Goal: Task Accomplishment & Management: Complete application form

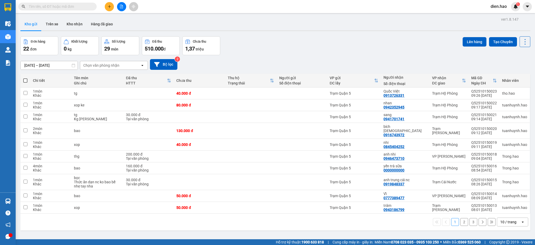
click at [497, 6] on span "dien.hao" at bounding box center [498, 6] width 25 height 7
click at [497, 16] on span "Đăng xuất" at bounding box center [505, 16] width 22 height 6
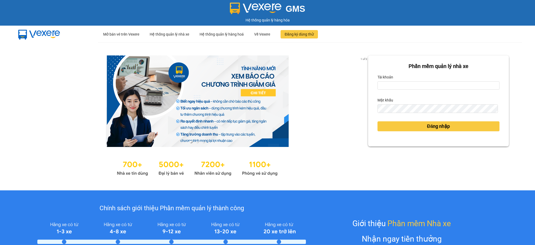
click at [403, 81] on div "Tài khoản" at bounding box center [438, 77] width 122 height 8
click at [403, 84] on input "Tài khoản" at bounding box center [438, 85] width 122 height 8
type input "tho.hao"
click at [377, 121] on button "Đăng nhập" at bounding box center [438, 126] width 122 height 10
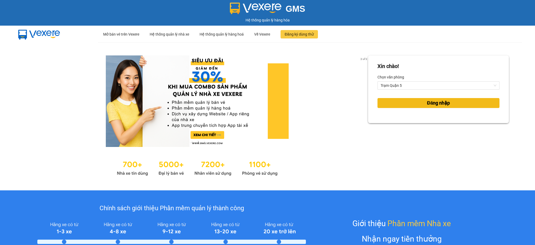
click at [383, 102] on button "Đăng nhập" at bounding box center [438, 103] width 122 height 10
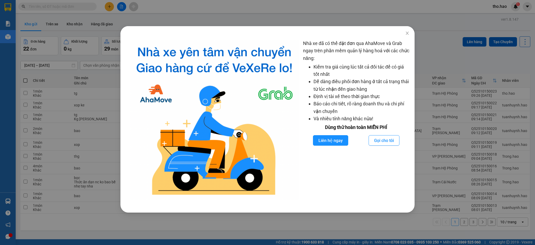
click at [432, 43] on div "Nhà xe đã có thể đặt đơn qua AhaMove và Grab ngay trên phần mềm quản lý hàng ho…" at bounding box center [267, 122] width 535 height 245
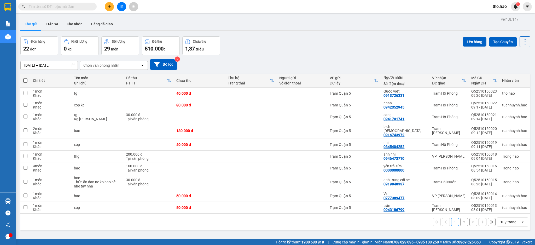
click at [66, 5] on input "text" at bounding box center [60, 7] width 62 height 6
click at [45, 8] on input "text" at bounding box center [60, 7] width 62 height 6
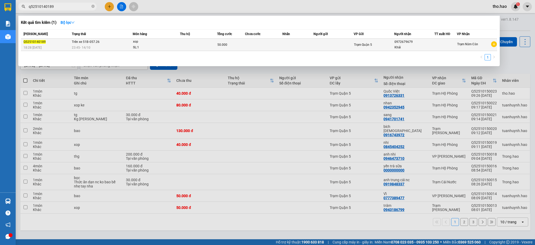
type input "q52510140189"
click at [126, 49] on div "23:45 - 14/10" at bounding box center [102, 48] width 61 height 6
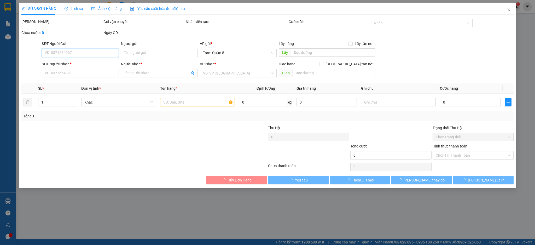
type input "0972679679"
type input "Khải"
type input "50.000"
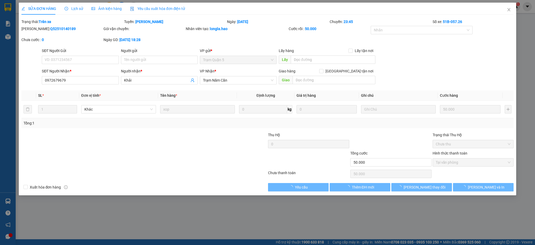
click at [114, 10] on span "Ảnh kiện hàng" at bounding box center [106, 9] width 30 height 4
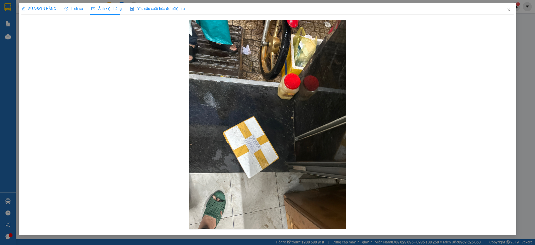
click at [44, 8] on span "SỬA ĐƠN HÀNG" at bounding box center [38, 9] width 35 height 4
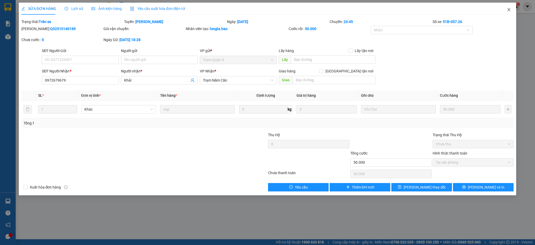
click at [509, 11] on icon "close" at bounding box center [508, 10] width 4 height 4
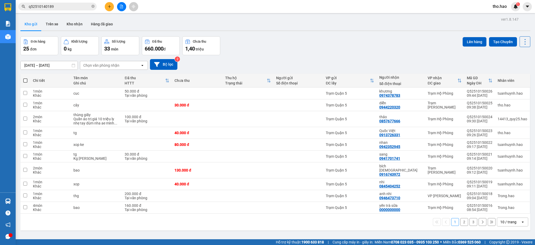
click at [415, 64] on div "13/10/2025 – 15/10/2025 Press the down arrow key to interact with the calendar …" at bounding box center [275, 64] width 510 height 11
click at [76, 27] on button "Kho nhận" at bounding box center [74, 24] width 24 height 13
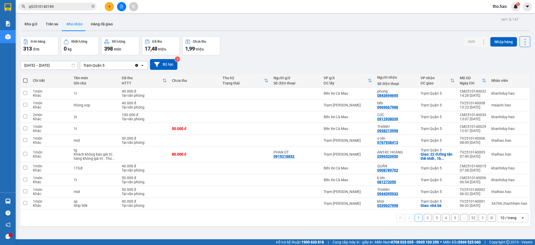
click at [500, 217] on div "10 / trang" at bounding box center [508, 217] width 16 height 5
click at [500, 207] on span "100 / trang" at bounding box center [504, 206] width 19 height 5
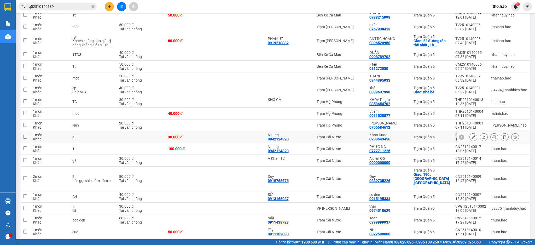
scroll to position [139, 0]
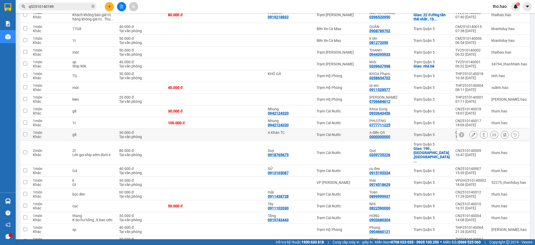
click at [471, 135] on icon at bounding box center [473, 135] width 4 height 4
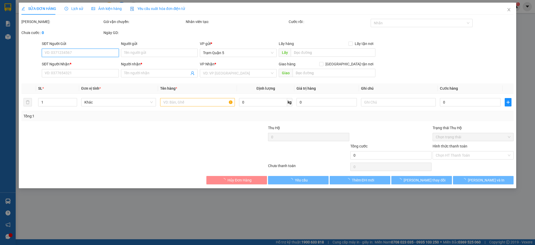
type input "A Khán TC"
type input "0000000000"
type input "A điền Q5"
type input "30.000"
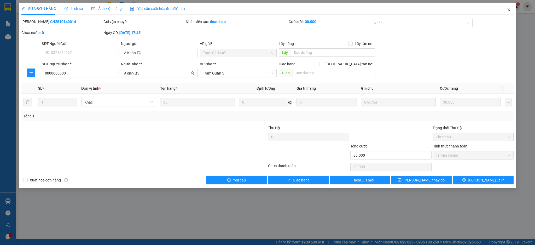
click at [510, 9] on icon "close" at bounding box center [508, 10] width 4 height 4
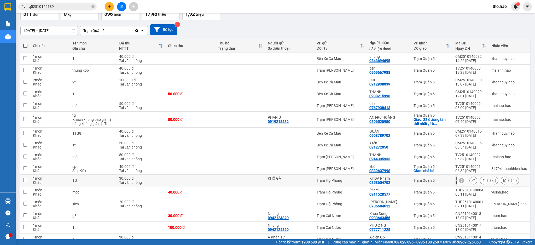
scroll to position [69, 0]
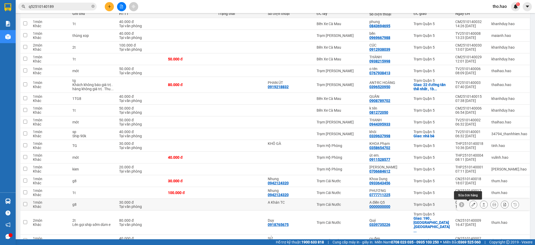
click at [471, 205] on icon at bounding box center [473, 204] width 4 height 4
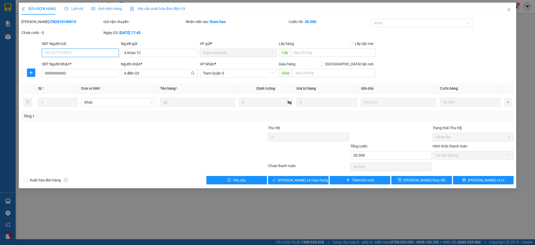
type input "A Khán TC"
type input "0000000000"
type input "A điền Q5"
type input "30.000"
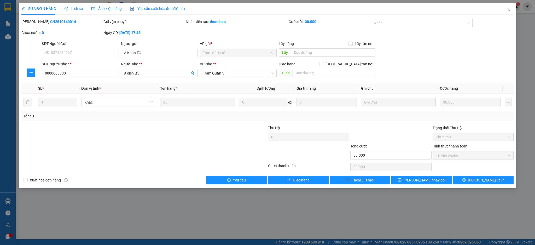
click at [103, 8] on span "Ảnh kiện hàng" at bounding box center [106, 9] width 30 height 4
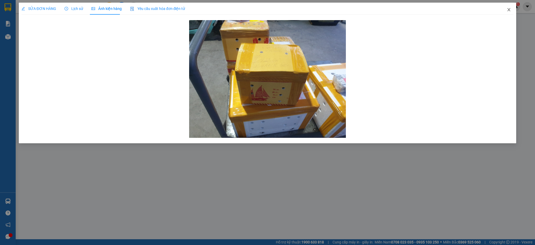
click at [509, 11] on icon "close" at bounding box center [508, 10] width 4 height 4
click at [508, 10] on div "tho.hao 1" at bounding box center [504, 6] width 32 height 9
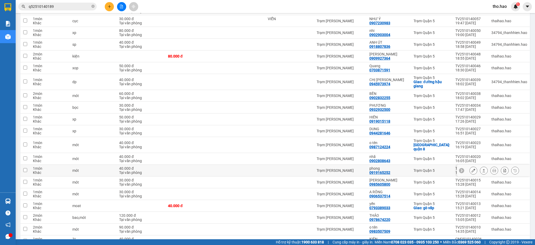
scroll to position [1088, 0]
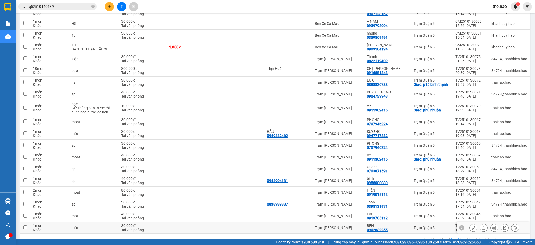
scroll to position [1097, 0]
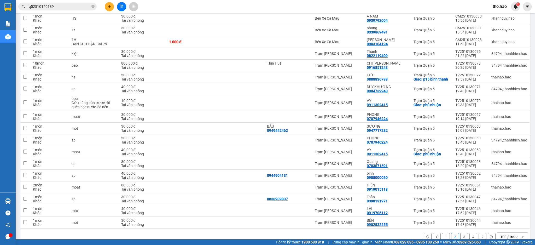
click at [442, 233] on button "1" at bounding box center [446, 237] width 8 height 8
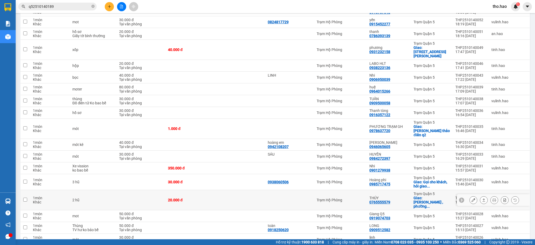
scroll to position [427, 0]
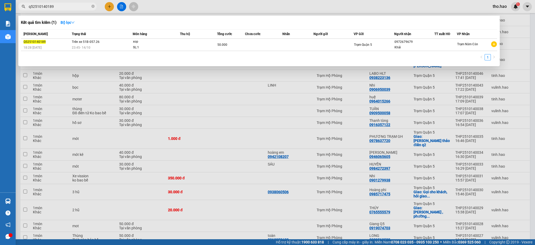
click at [94, 4] on span at bounding box center [92, 6] width 3 height 5
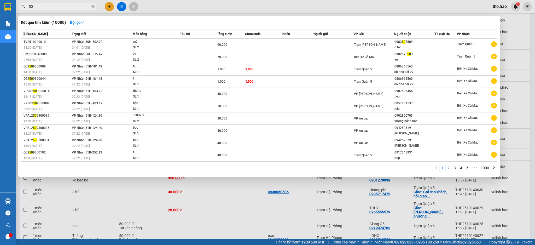
type input "5"
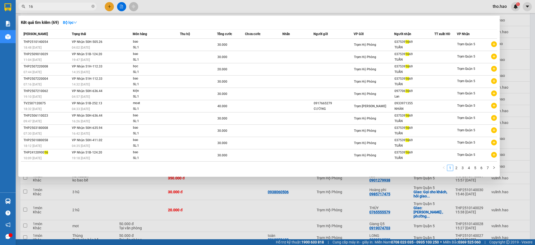
type input "1"
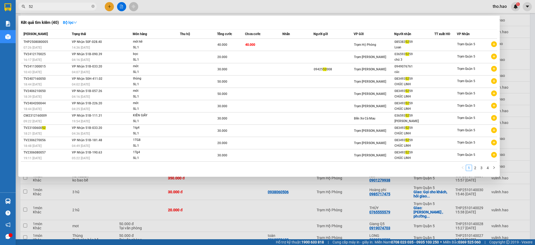
type input "5"
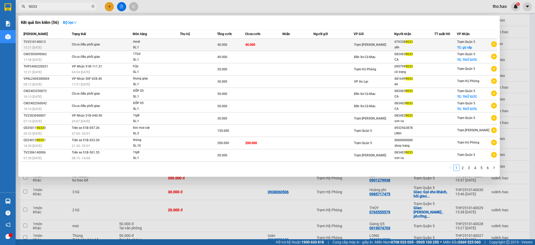
type input "9033"
click at [238, 44] on div "40.000" at bounding box center [230, 45] width 27 height 6
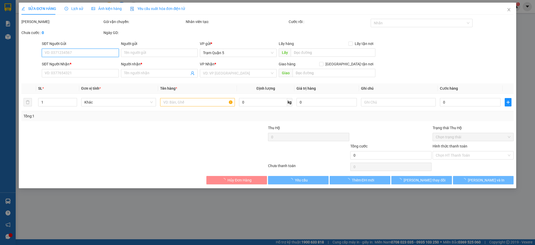
type input "0793389033"
type input "yến"
checkbox input "true"
type input "gò vấp"
type input "40.000"
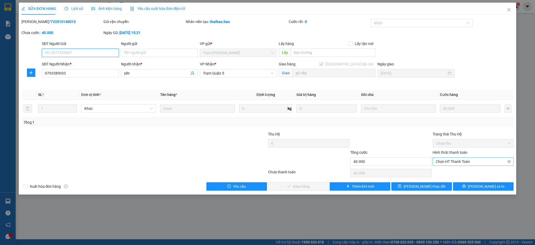
click at [479, 161] on span "Chọn HT Thanh Toán" at bounding box center [472, 161] width 75 height 8
click at [473, 173] on div "Tại văn phòng" at bounding box center [472, 172] width 75 height 6
type input "0"
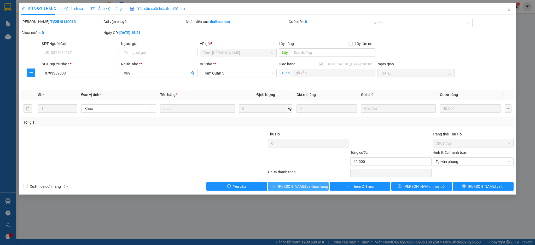
click at [292, 188] on span "Lưu và Giao hàng" at bounding box center [303, 186] width 50 height 6
